Goal: Task Accomplishment & Management: Manage account settings

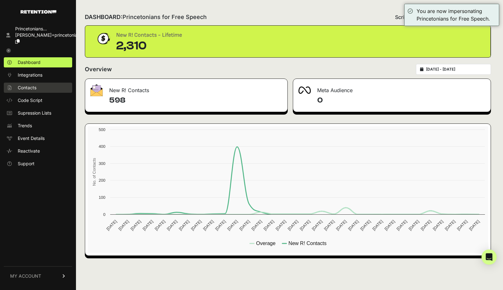
click at [41, 83] on link "Contacts" at bounding box center [38, 88] width 68 height 10
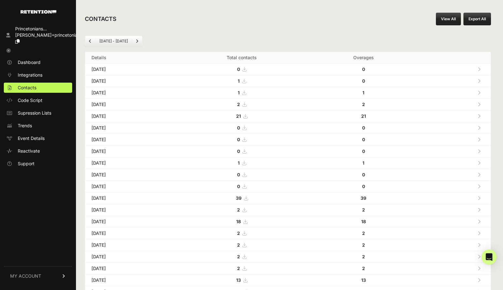
click at [39, 50] on div "Princetonians... [PERSON_NAME]+princetonian... Dashboard Integrations Contacts …" at bounding box center [38, 155] width 76 height 270
click at [37, 59] on span "Dashboard" at bounding box center [29, 62] width 23 height 6
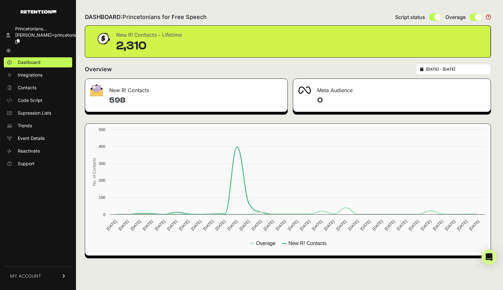
click at [474, 17] on input "radio" at bounding box center [476, 17] width 13 height 8
radio input "true"
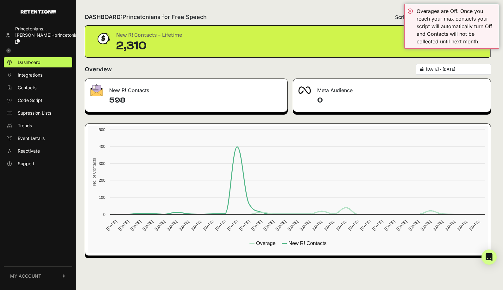
click at [308, 14] on div "DASHBOARD: Princetonians for Free Speech Script status Overage" at bounding box center [288, 17] width 406 height 16
